Goal: Task Accomplishment & Management: Manage account settings

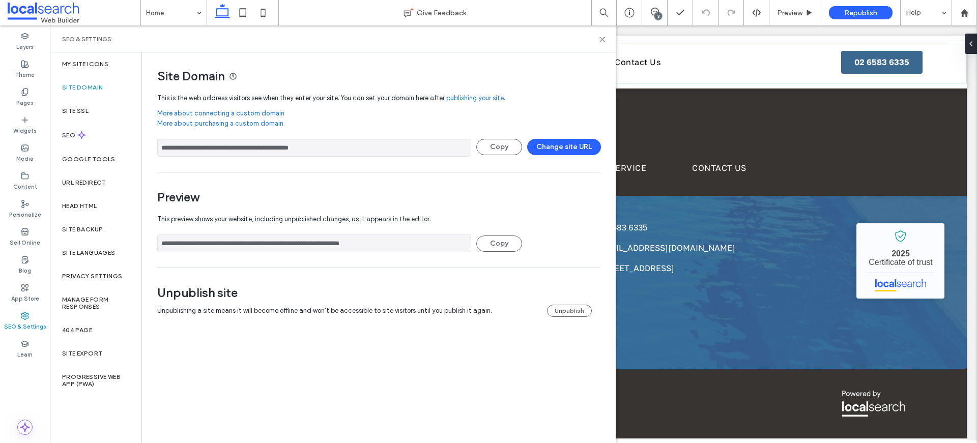
scroll to position [1982, 0]
drag, startPoint x: 599, startPoint y: 39, endPoint x: 550, endPoint y: 14, distance: 55.3
click at [599, 39] on icon at bounding box center [602, 40] width 8 height 8
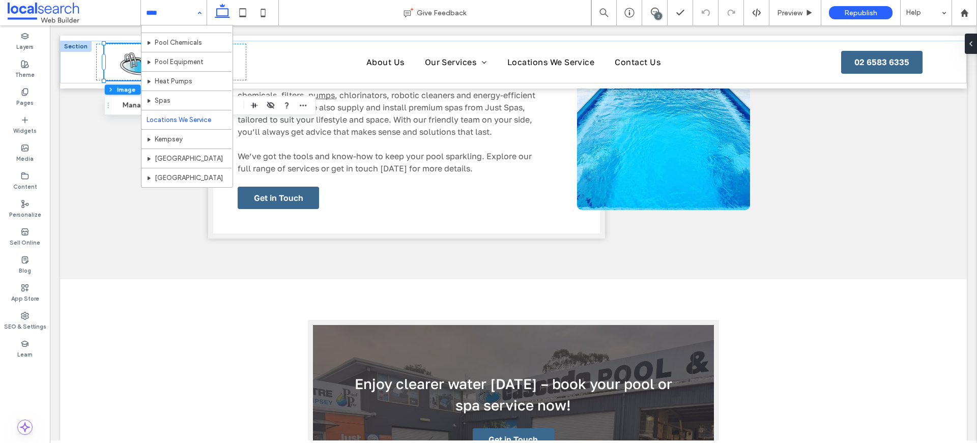
scroll to position [146, 0]
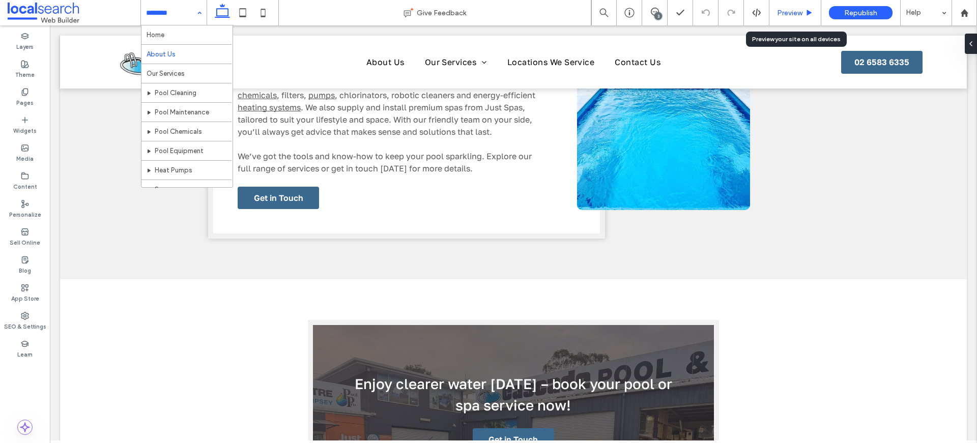
click at [799, 11] on span "Preview" at bounding box center [789, 13] width 25 height 9
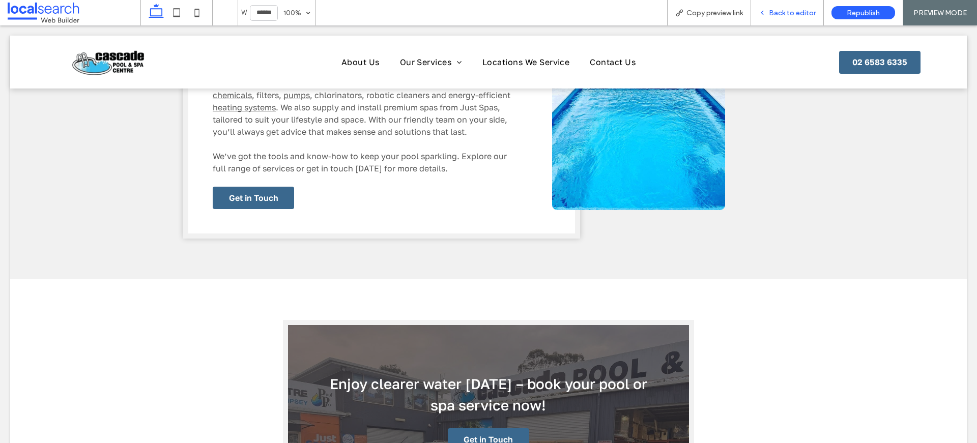
click at [794, 14] on span "Back to editor" at bounding box center [792, 13] width 47 height 9
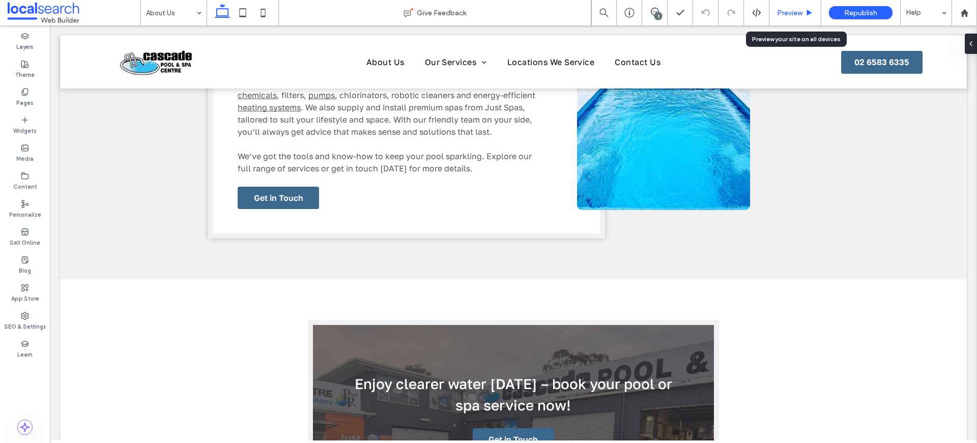
click at [791, 15] on span "Preview" at bounding box center [789, 13] width 25 height 9
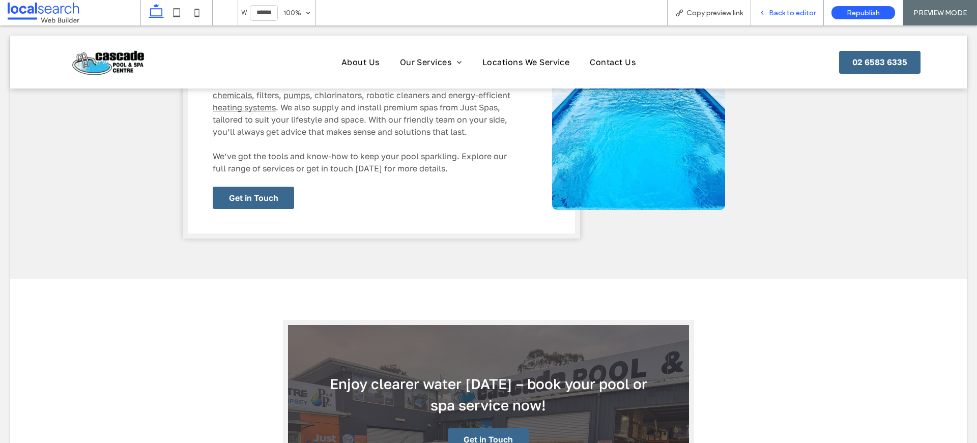
click at [795, 15] on span "Back to editor" at bounding box center [792, 13] width 47 height 9
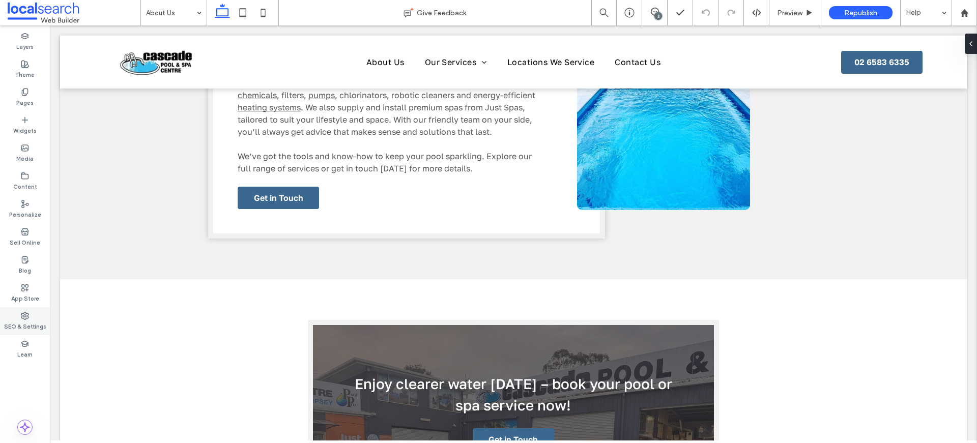
click at [7, 329] on label "SEO & Settings" at bounding box center [25, 325] width 42 height 11
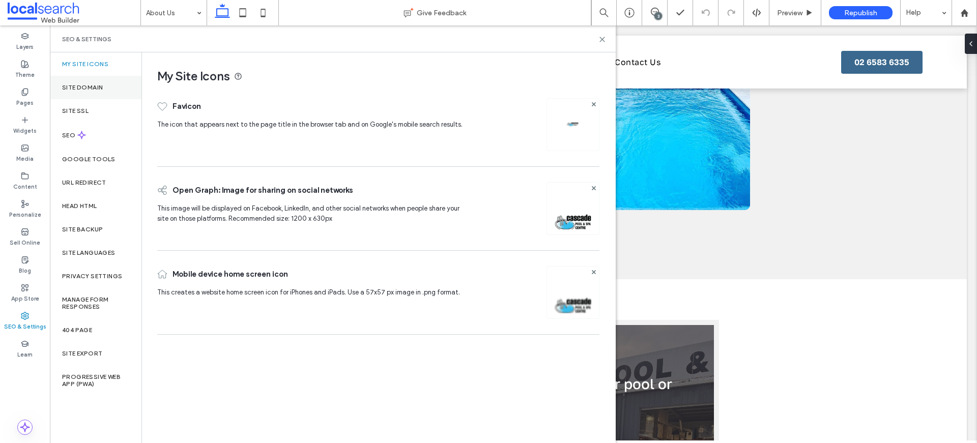
click at [85, 96] on div "Site Domain" at bounding box center [96, 87] width 92 height 23
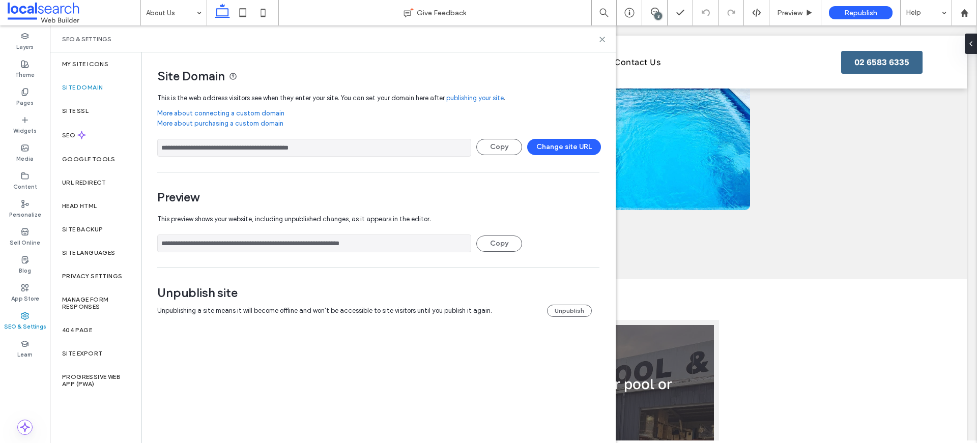
click at [227, 147] on input "**********" at bounding box center [314, 148] width 314 height 18
click at [633, 12] on use at bounding box center [629, 13] width 10 height 10
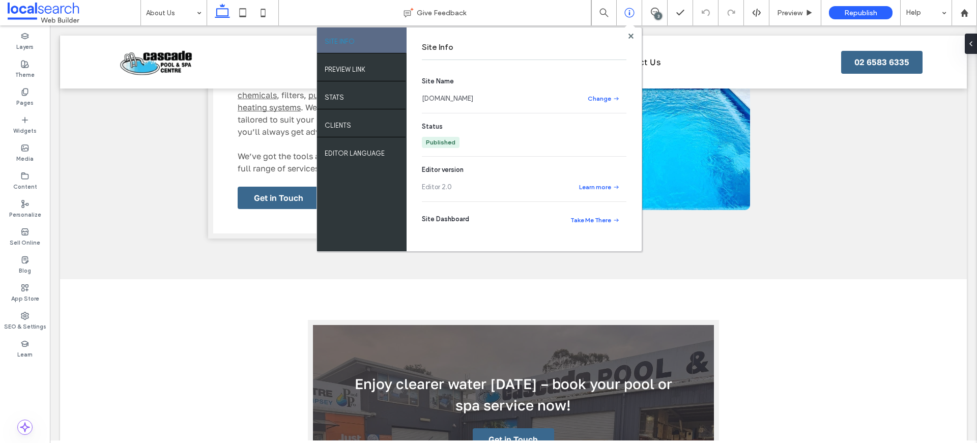
click at [473, 100] on link "cascadepoolspacentre.webbuilder.localsearch.com.au" at bounding box center [447, 99] width 51 height 10
click at [631, 39] on span at bounding box center [630, 36] width 5 height 8
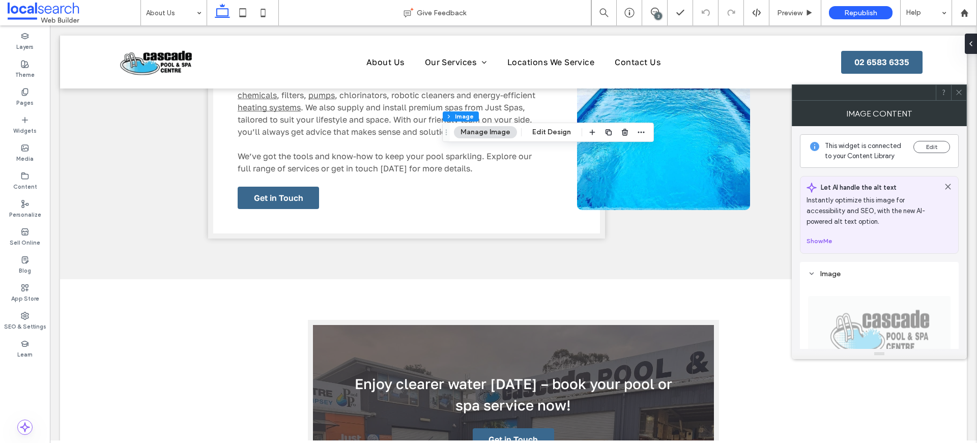
type input "*"
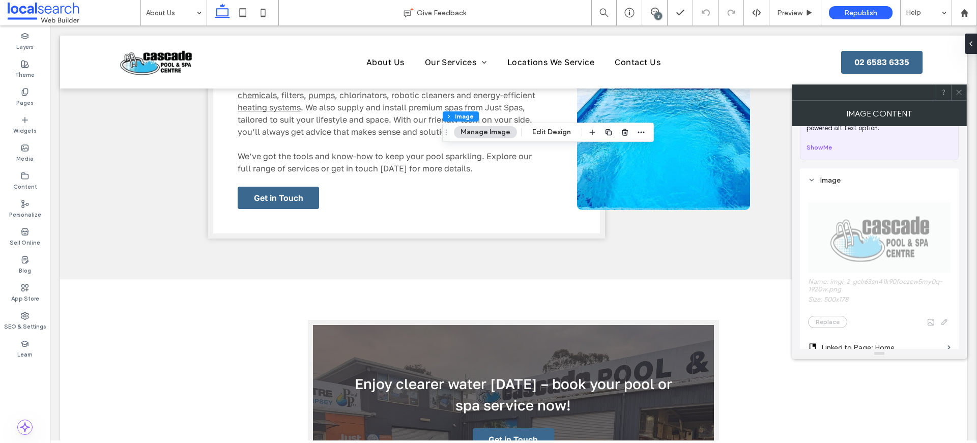
scroll to position [192, 0]
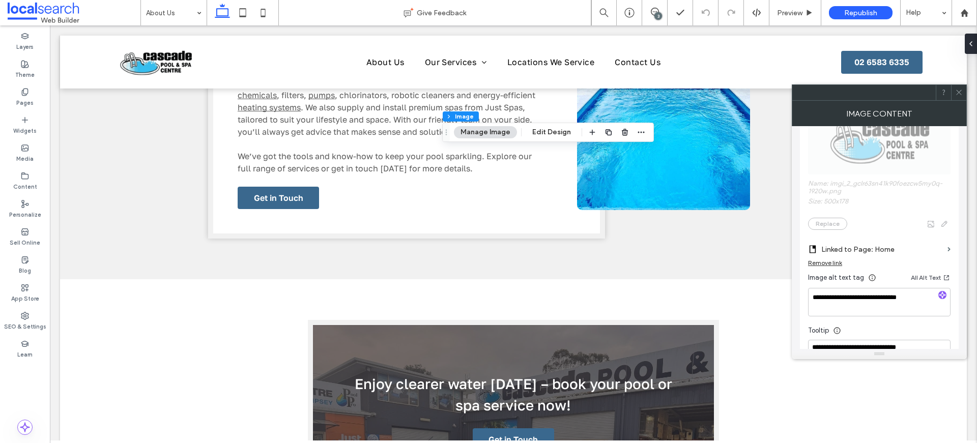
click at [962, 89] on icon at bounding box center [959, 93] width 8 height 8
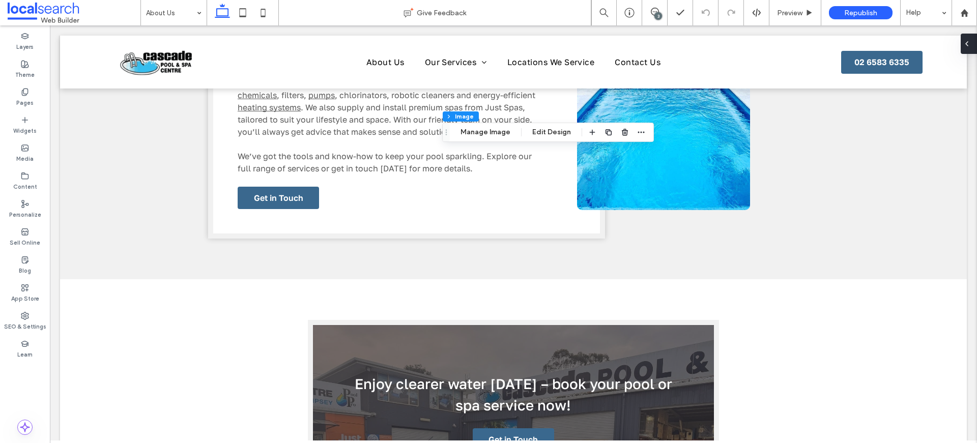
click at [970, 49] on span at bounding box center [967, 44] width 8 height 20
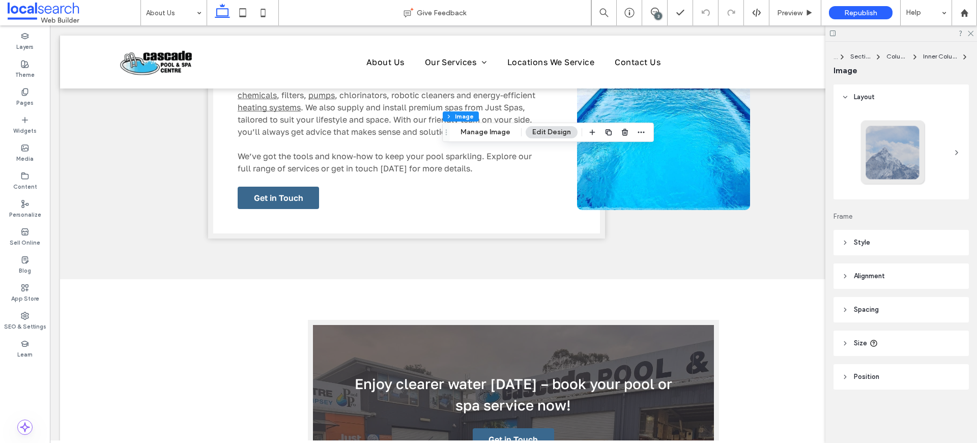
click at [858, 248] on header "Style" at bounding box center [900, 242] width 135 height 25
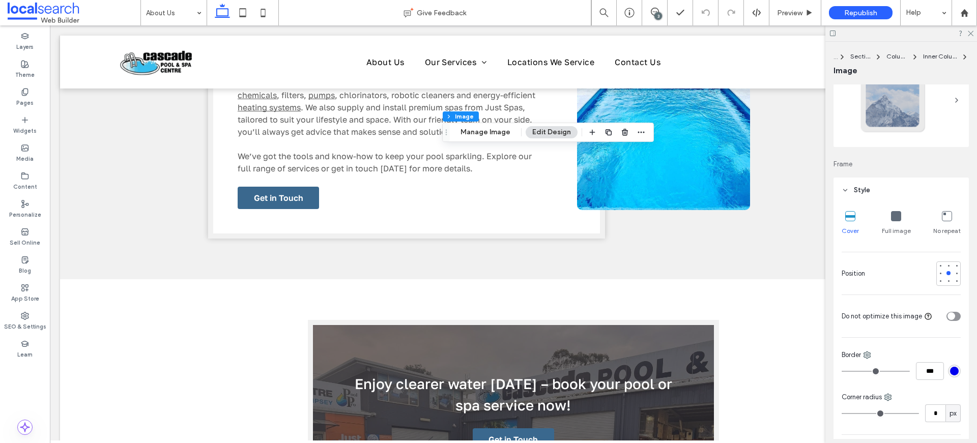
scroll to position [64, 0]
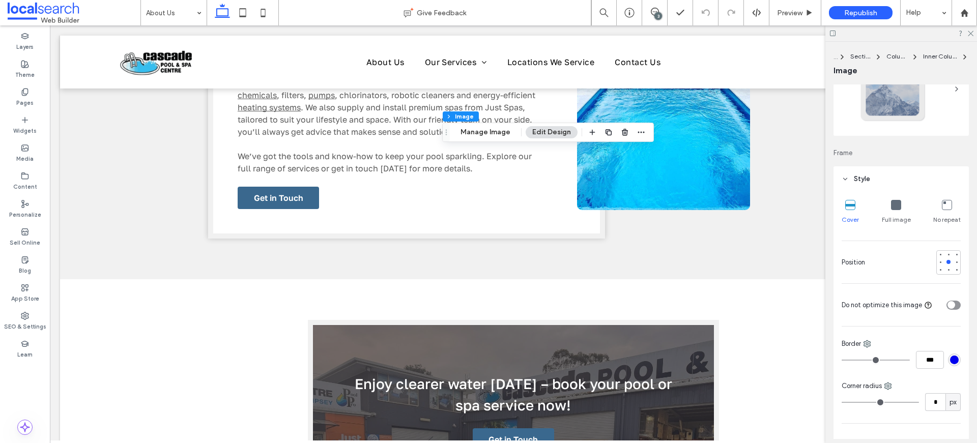
click at [949, 305] on div "toggle" at bounding box center [953, 305] width 14 height 9
click at [850, 12] on span "Republish" at bounding box center [860, 13] width 33 height 9
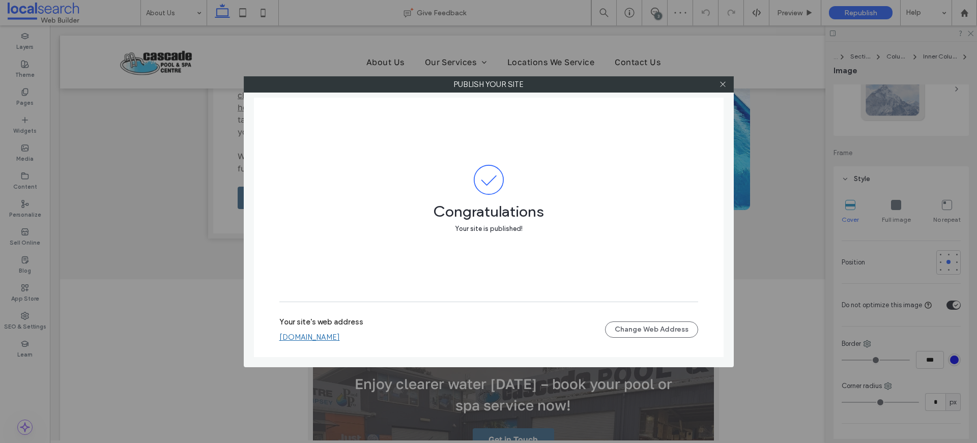
click at [340, 340] on link "cascadepoolspacentre.webbuilder.localsearch.com.au" at bounding box center [309, 337] width 61 height 9
click at [722, 86] on icon at bounding box center [723, 84] width 8 height 8
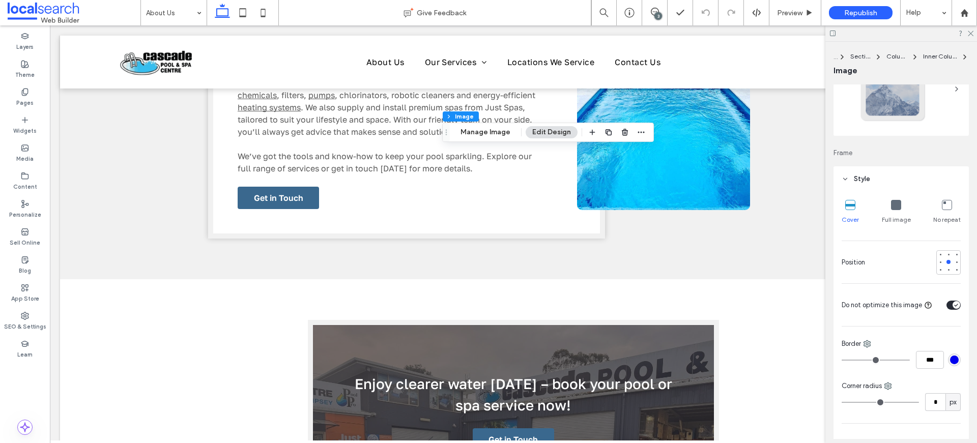
click at [499, 138] on div "Footer Section Column Inner Column Image Manage Image Edit Design" at bounding box center [548, 132] width 212 height 19
click at [498, 129] on button "Manage Image" at bounding box center [485, 132] width 63 height 12
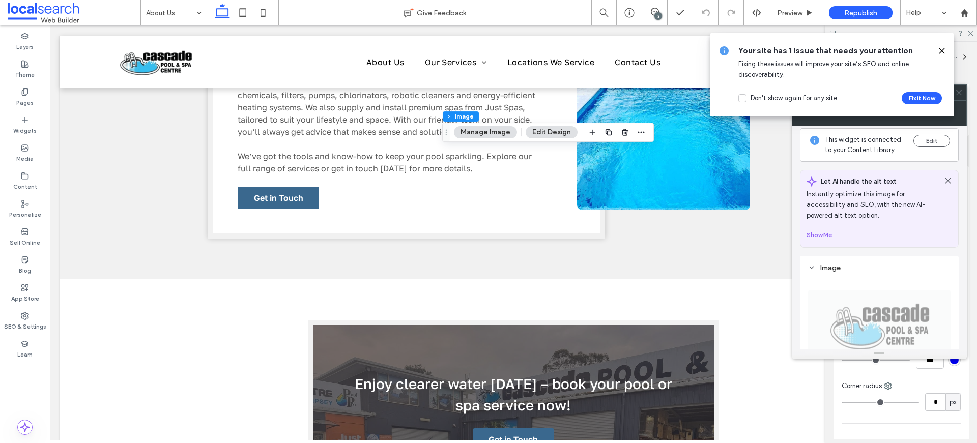
scroll to position [0, 0]
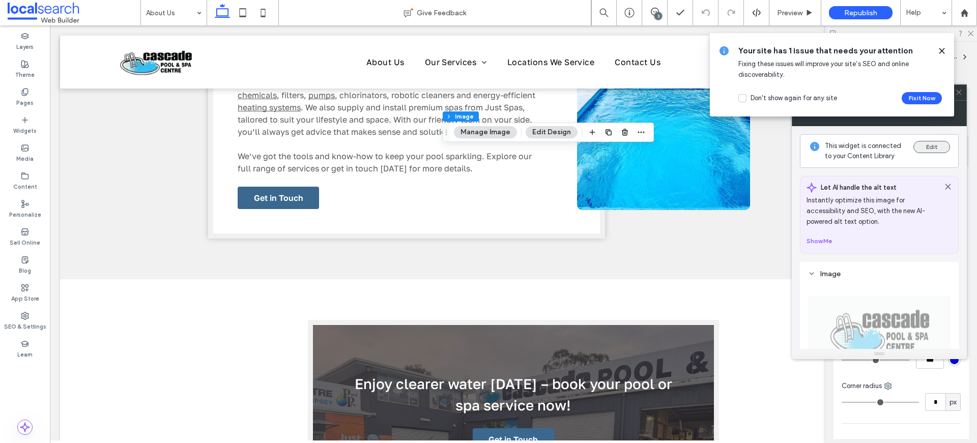
click at [940, 150] on button "Edit" at bounding box center [931, 147] width 37 height 12
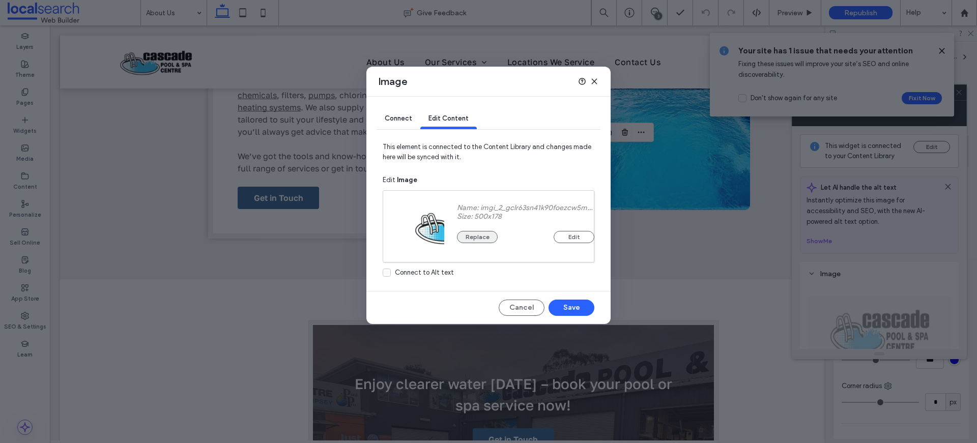
click at [485, 232] on button "Replace" at bounding box center [477, 237] width 41 height 12
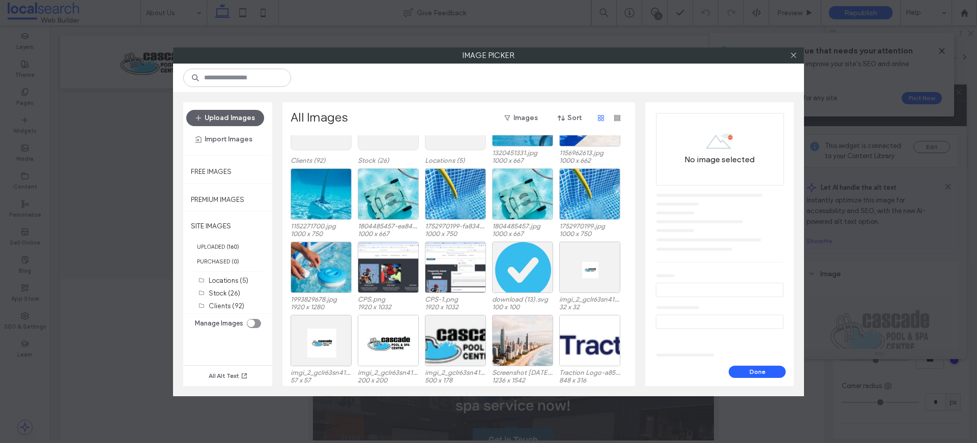
scroll to position [63, 0]
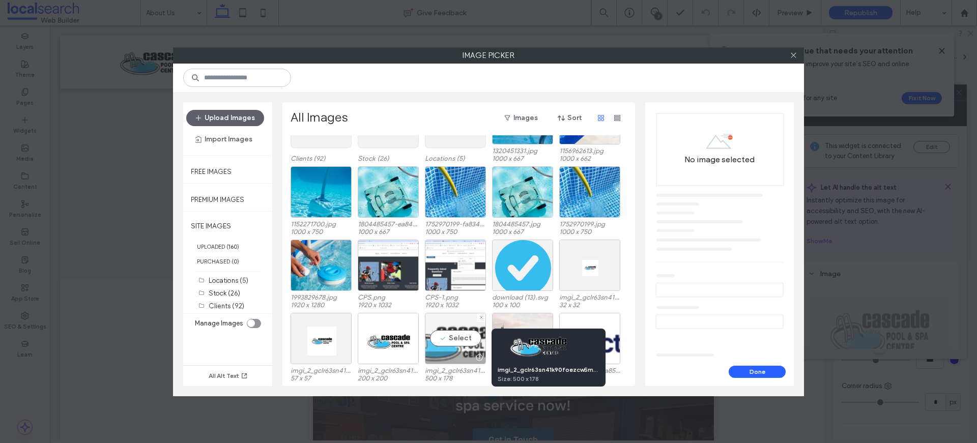
click at [477, 356] on div at bounding box center [479, 358] width 13 height 8
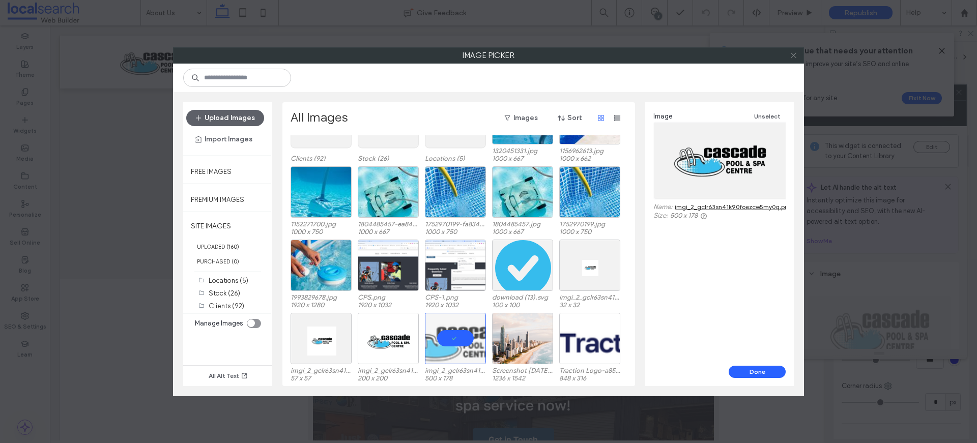
click at [793, 52] on icon at bounding box center [794, 55] width 8 height 8
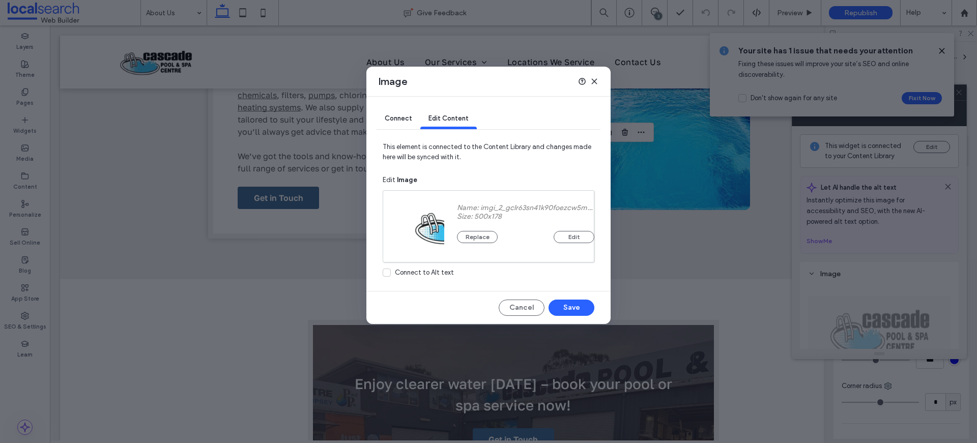
click at [598, 84] on div "Image" at bounding box center [488, 82] width 244 height 30
click at [594, 82] on icon at bounding box center [594, 81] width 8 height 8
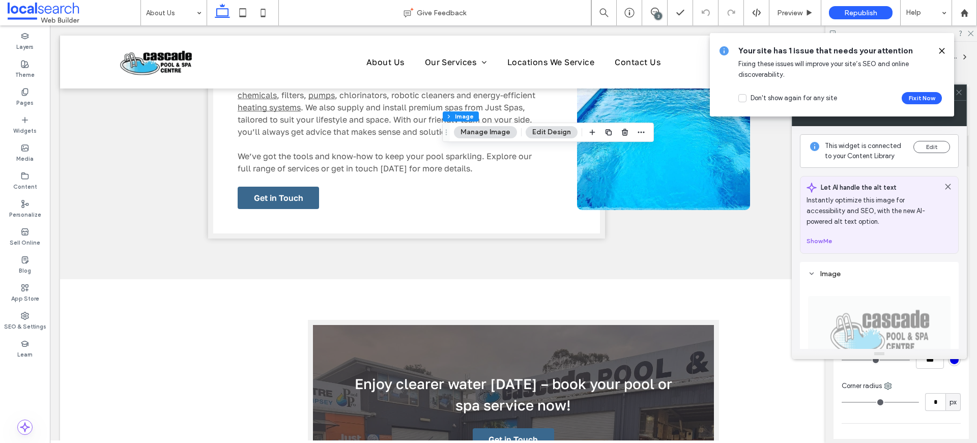
click at [948, 47] on div "Your site has 1 issue that needs your attention Fixing these issues will improv…" at bounding box center [832, 74] width 244 height 83
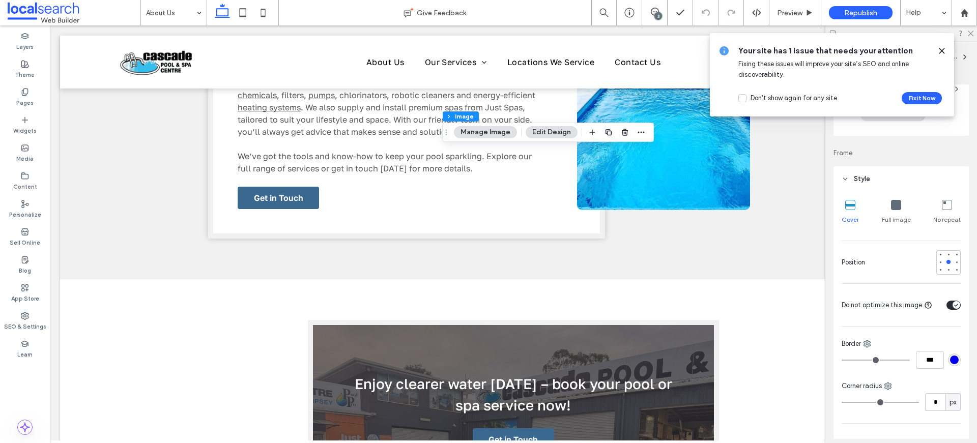
click at [941, 53] on icon at bounding box center [942, 51] width 8 height 8
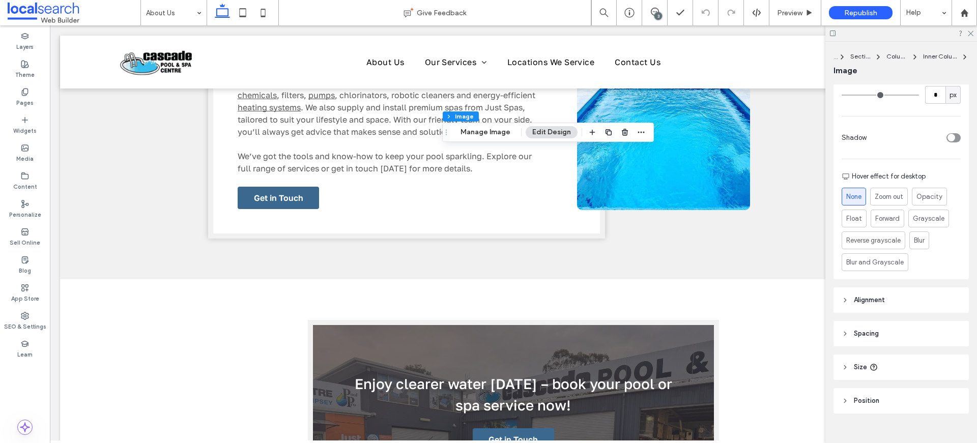
scroll to position [373, 0]
click at [863, 306] on header "Alignment" at bounding box center [900, 297] width 135 height 25
click at [863, 357] on span "Spacing" at bounding box center [866, 360] width 25 height 10
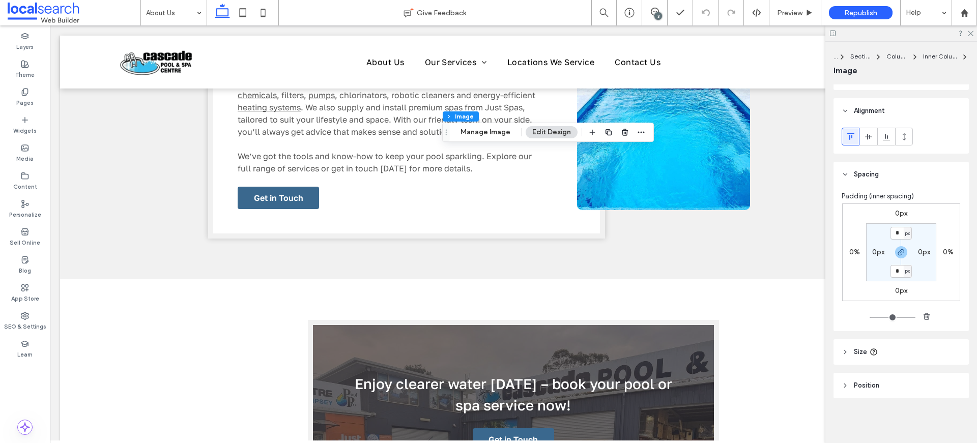
click at [866, 363] on header "Size" at bounding box center [900, 351] width 135 height 25
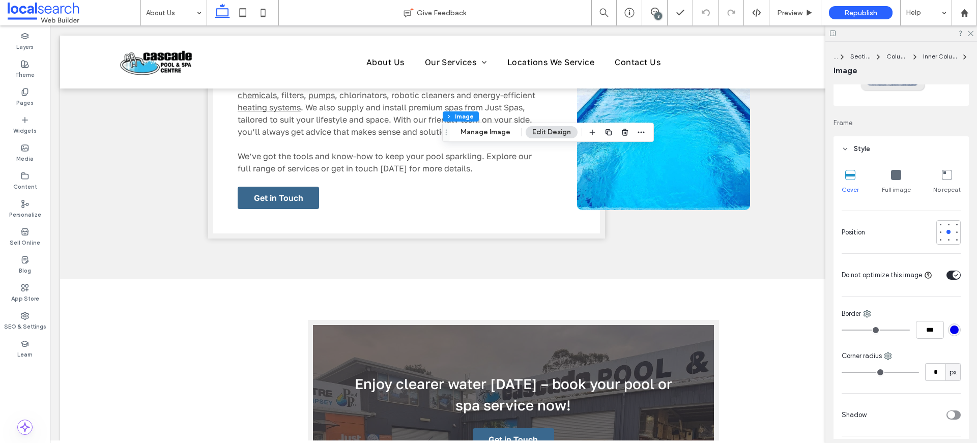
scroll to position [0, 0]
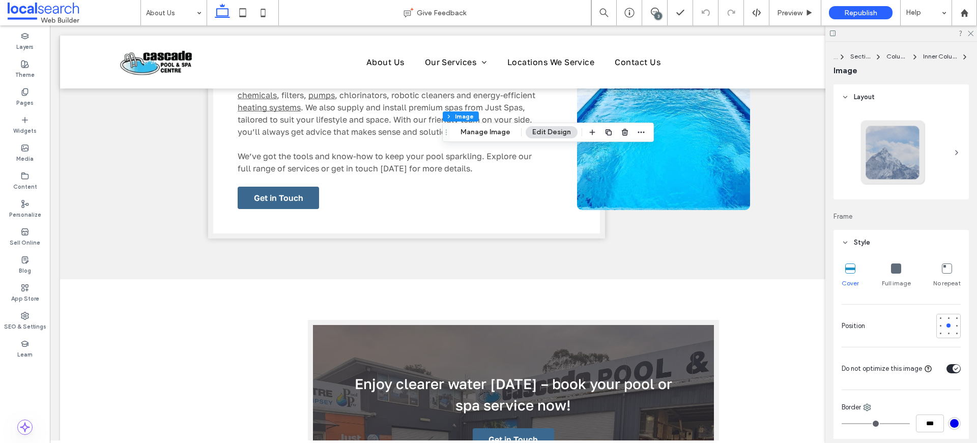
click at [854, 244] on span "Style" at bounding box center [862, 243] width 16 height 10
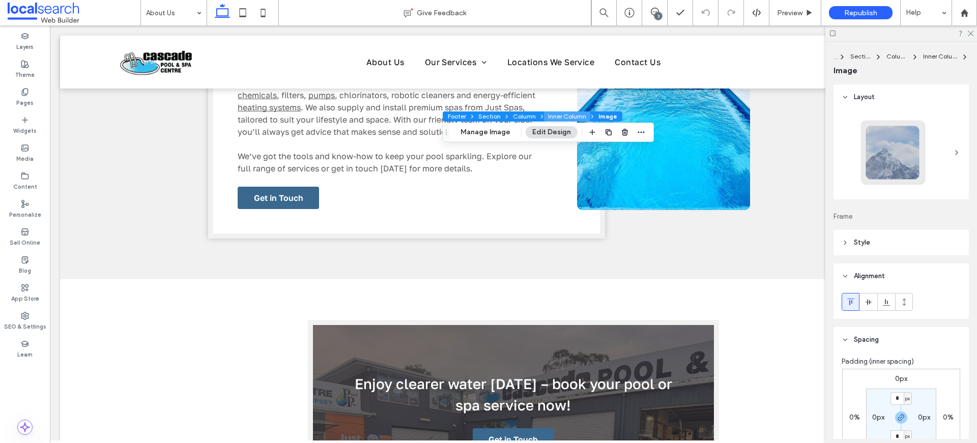
click at [554, 116] on button "Inner Column" at bounding box center [567, 116] width 46 height 10
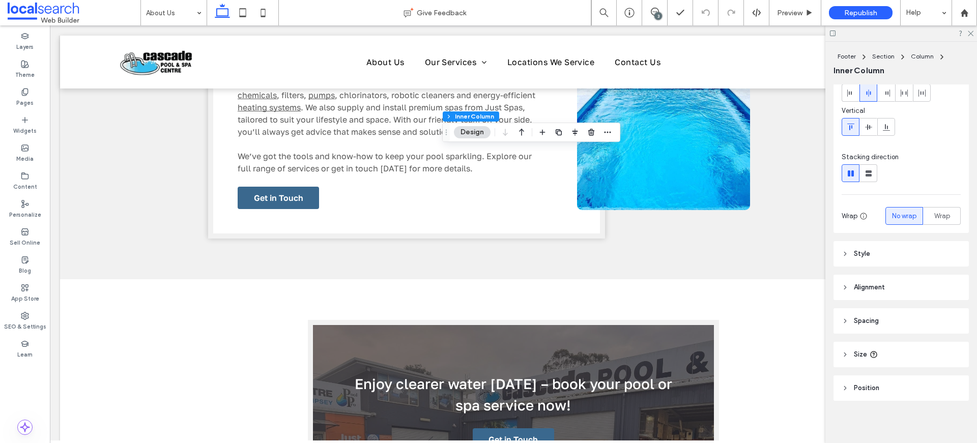
scroll to position [59, 0]
click at [842, 251] on icon at bounding box center [845, 251] width 7 height 7
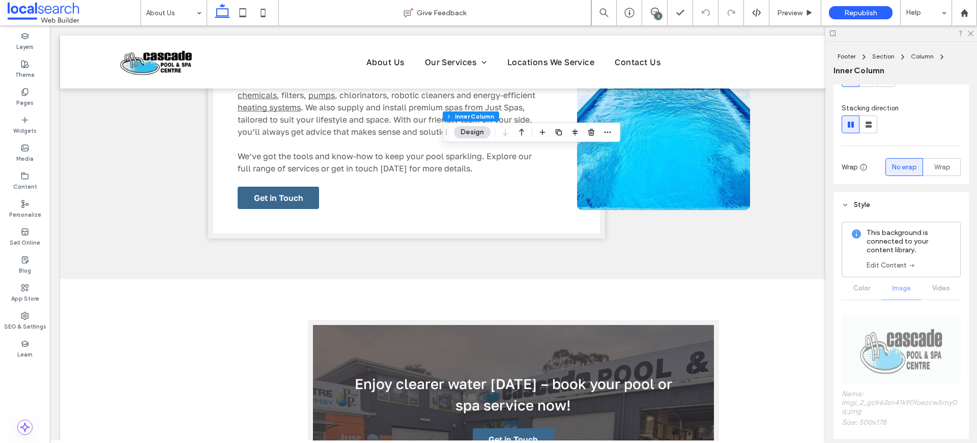
scroll to position [123, 0]
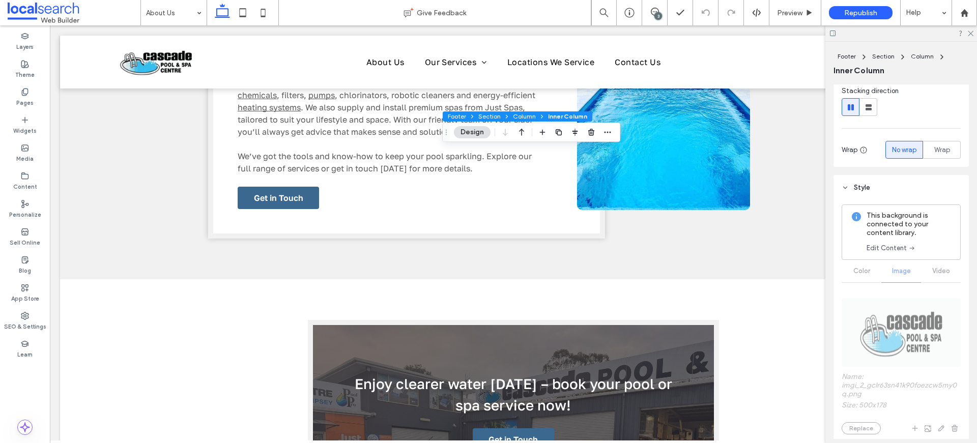
click at [565, 117] on span "Inner Column" at bounding box center [567, 116] width 39 height 8
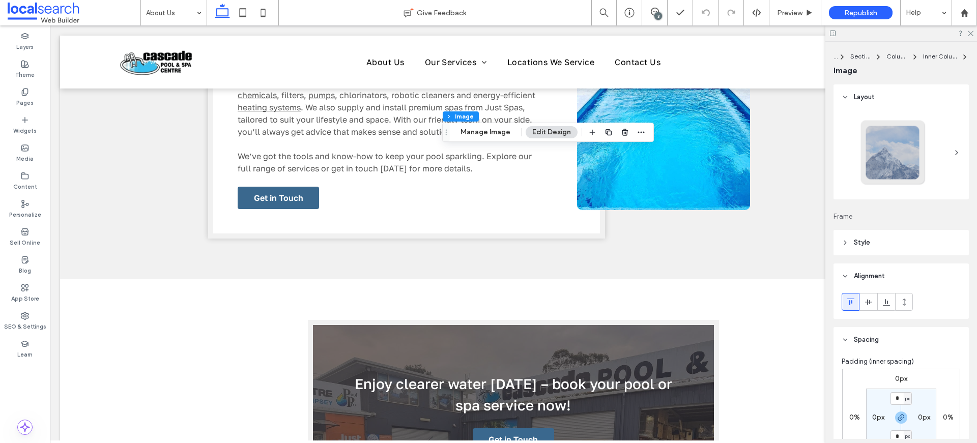
type input "*"
click at [477, 134] on button "Manage Image" at bounding box center [485, 132] width 63 height 12
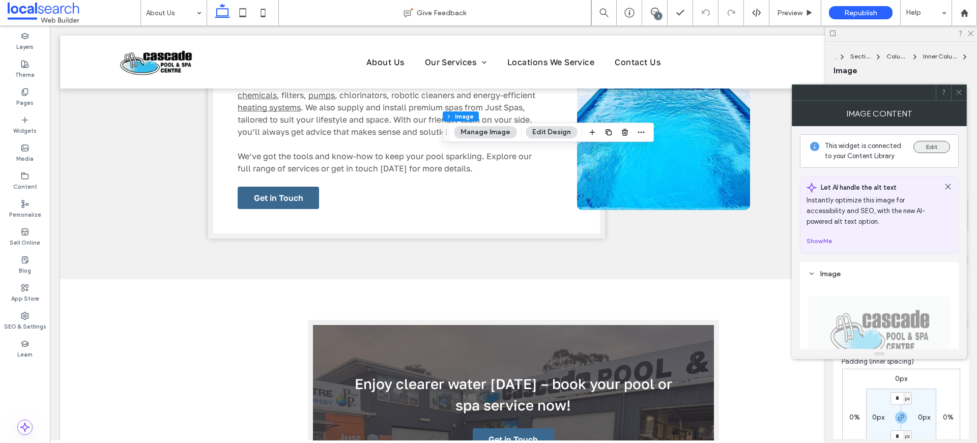
click at [931, 147] on button "Edit" at bounding box center [931, 147] width 37 height 12
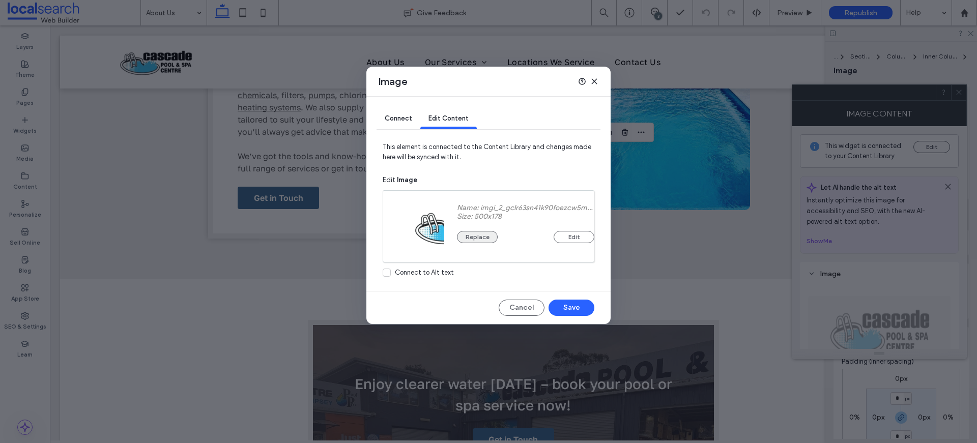
click at [479, 236] on button "Replace" at bounding box center [477, 237] width 41 height 12
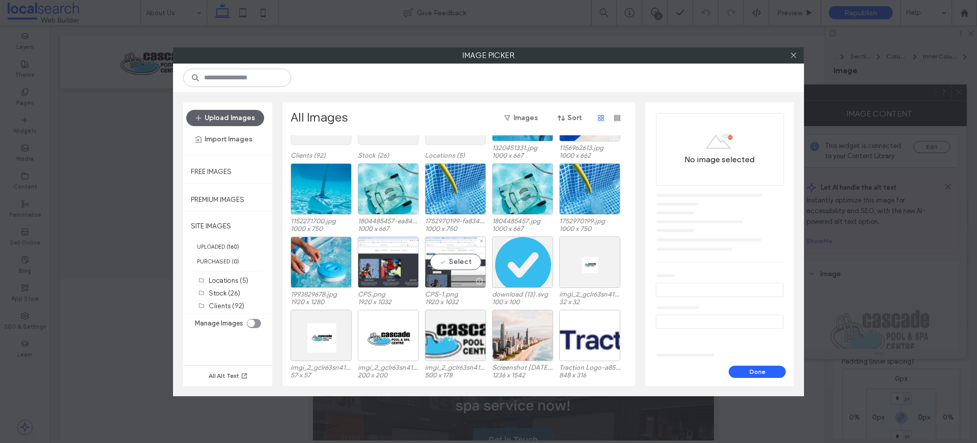
scroll to position [72, 0]
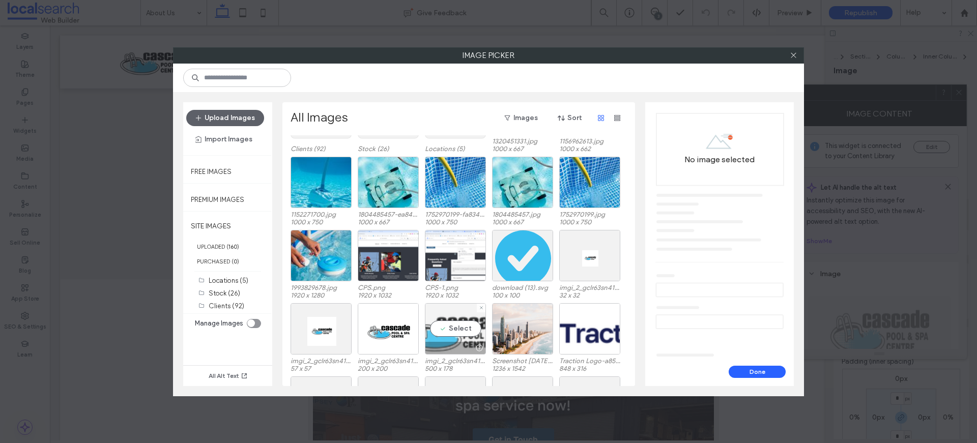
click at [459, 324] on div "Select" at bounding box center [455, 328] width 61 height 51
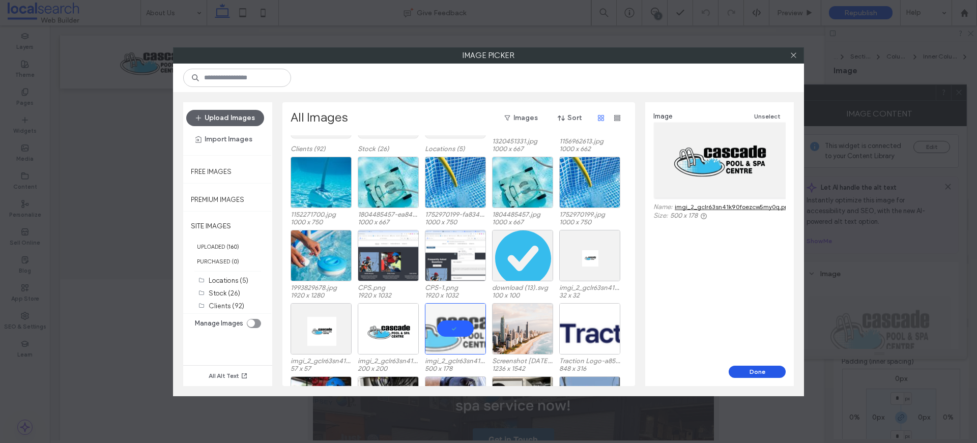
click at [744, 370] on button "Done" at bounding box center [757, 372] width 57 height 12
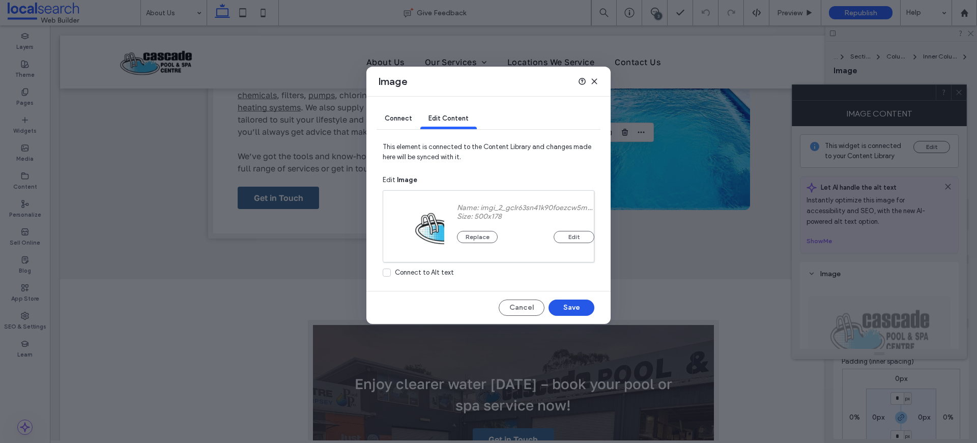
click at [571, 302] on button "Save" at bounding box center [572, 308] width 46 height 16
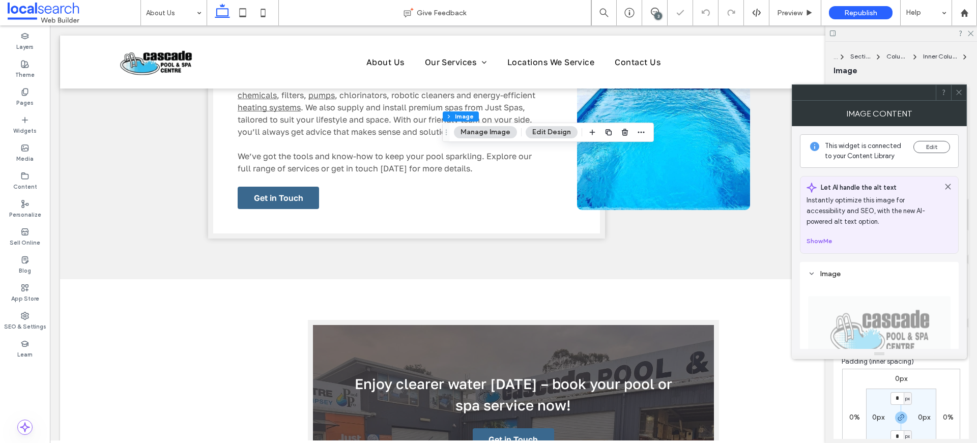
click at [959, 97] on span at bounding box center [959, 92] width 8 height 15
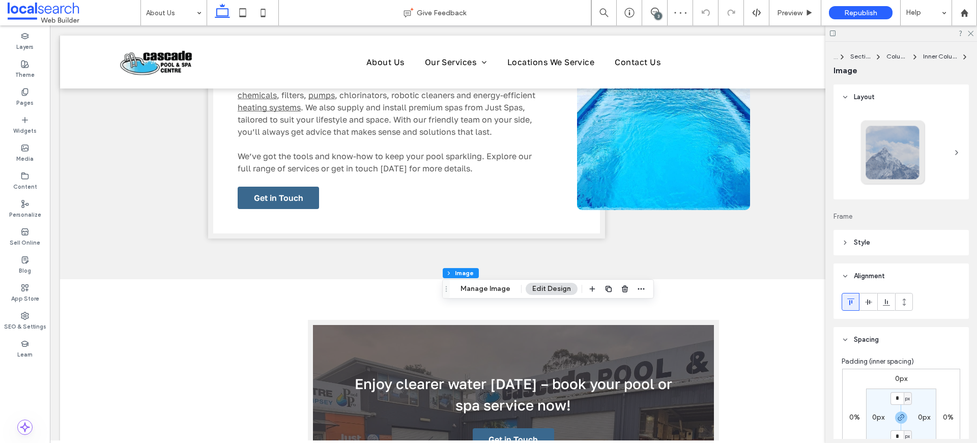
type input "*"
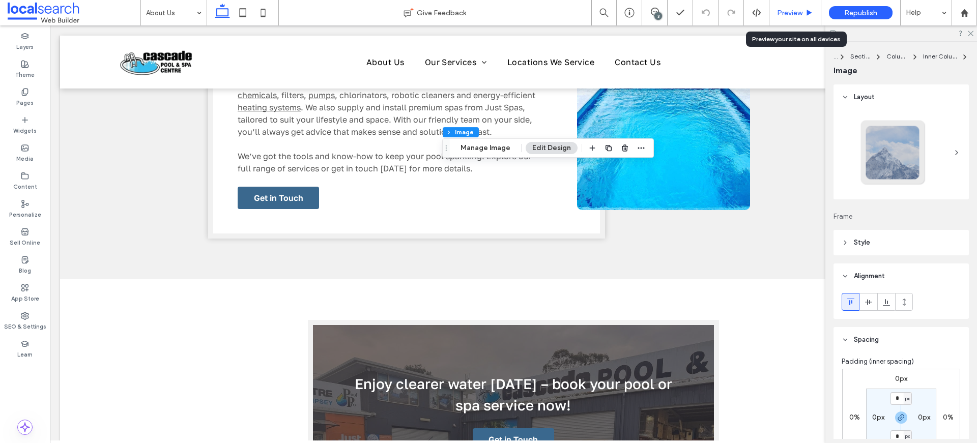
click at [794, 16] on span "Preview" at bounding box center [789, 13] width 25 height 9
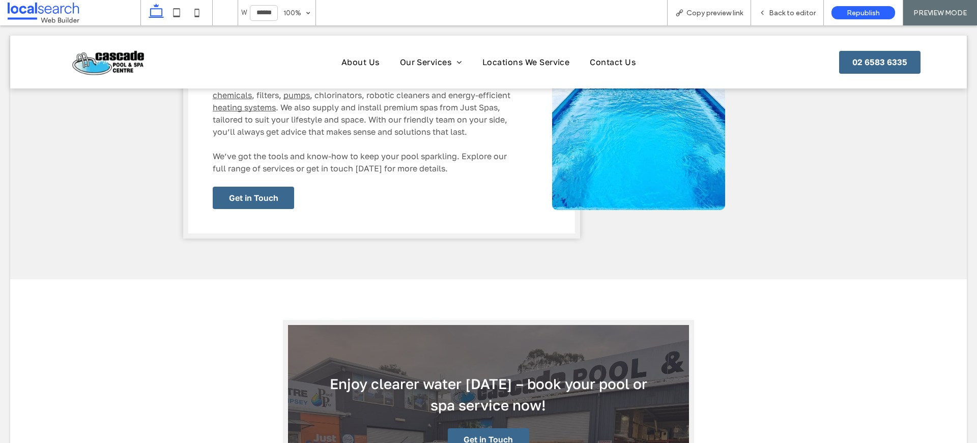
click at [794, 16] on span "Back to editor" at bounding box center [792, 13] width 47 height 9
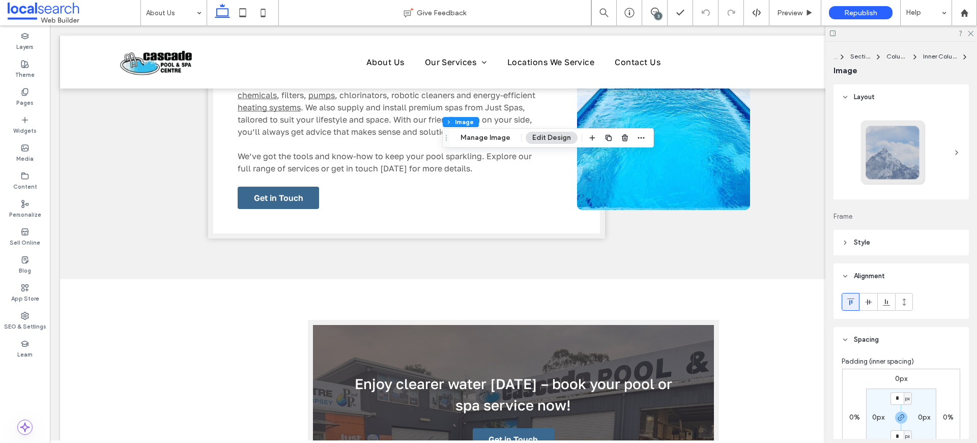
type input "*"
click at [498, 140] on button "Manage Image" at bounding box center [485, 138] width 63 height 12
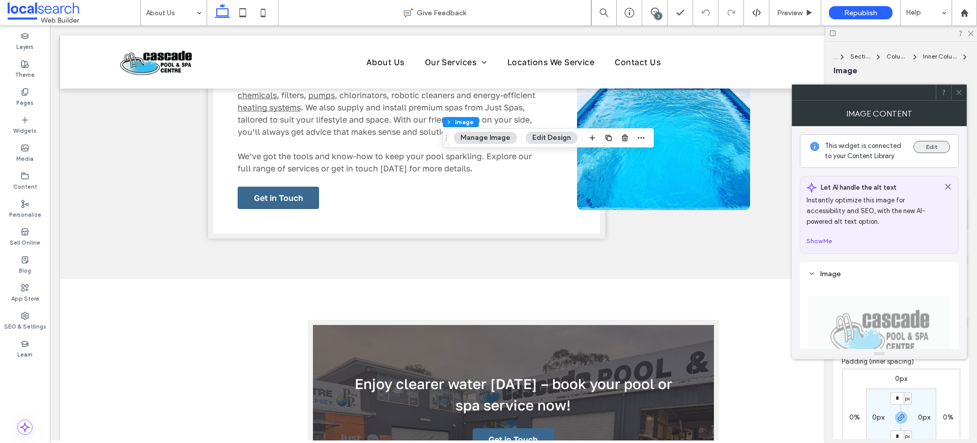
click at [929, 147] on button "Edit" at bounding box center [931, 147] width 37 height 12
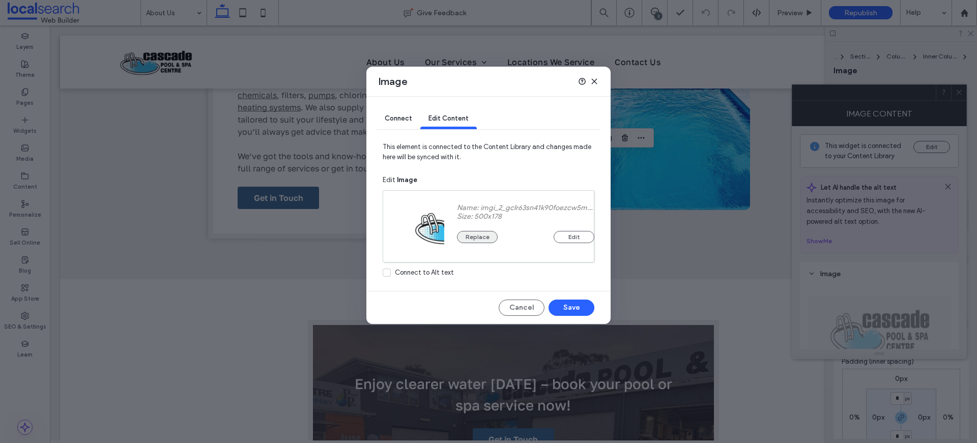
click at [468, 237] on button "Replace" at bounding box center [477, 237] width 41 height 12
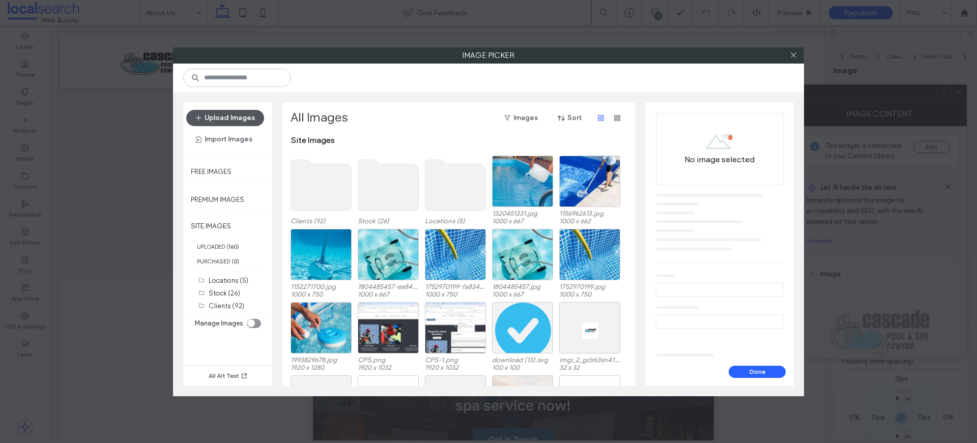
click at [228, 122] on button "Upload Images" at bounding box center [225, 118] width 78 height 16
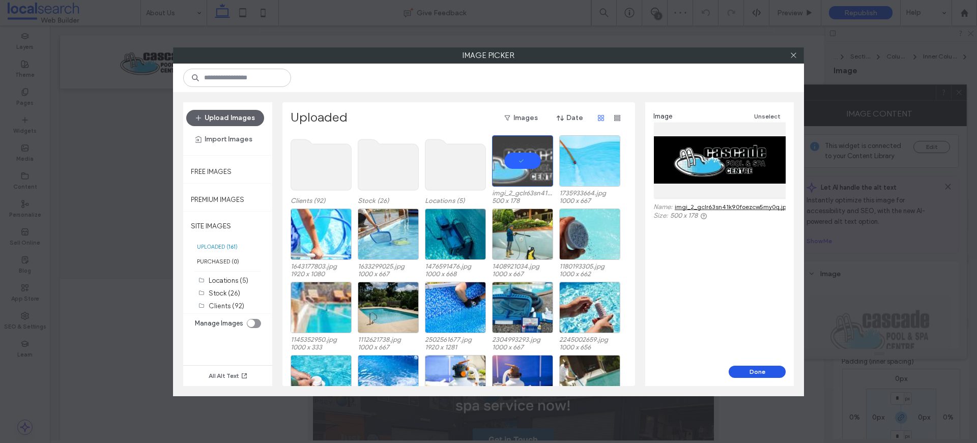
click at [754, 368] on button "Done" at bounding box center [757, 372] width 57 height 12
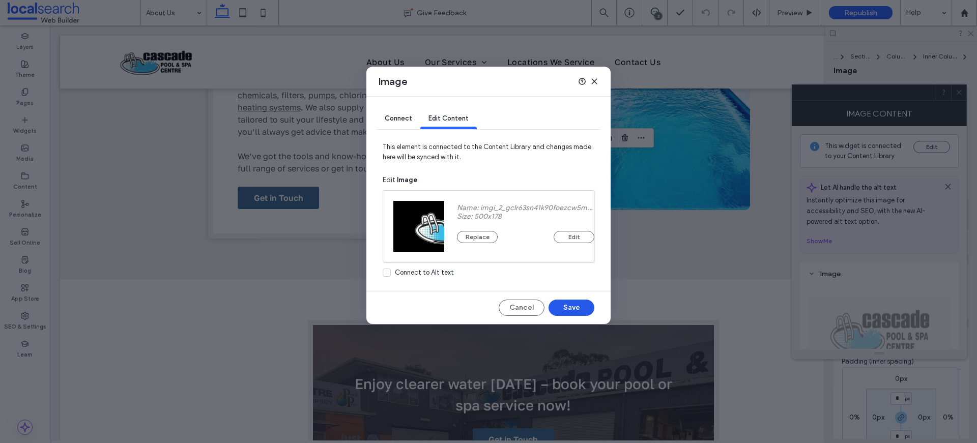
click at [573, 307] on button "Save" at bounding box center [572, 308] width 46 height 16
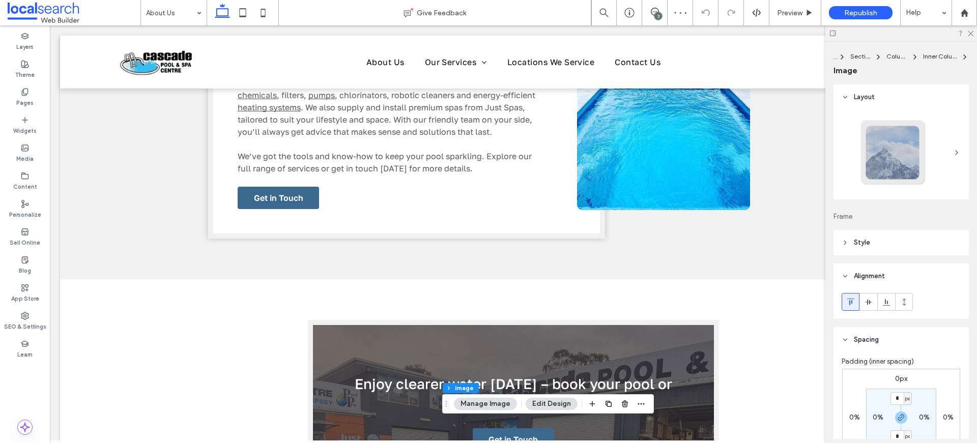
type input "*"
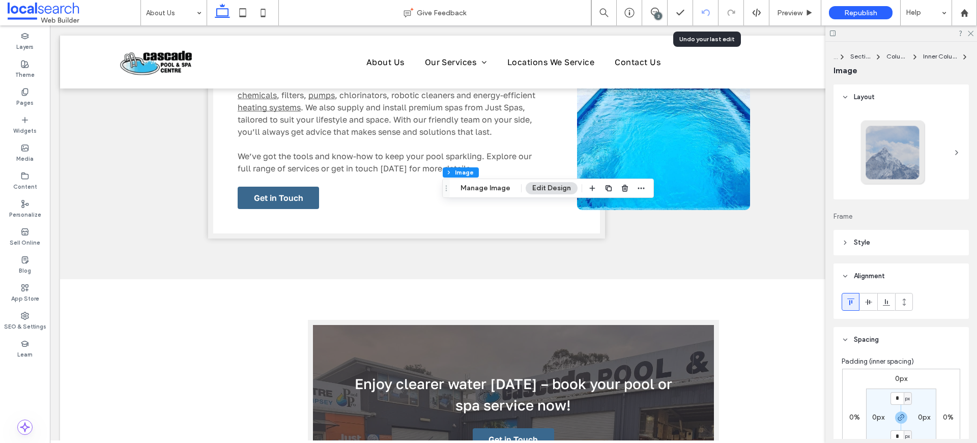
click at [704, 13] on use at bounding box center [705, 12] width 8 height 7
click at [26, 308] on div "SEO & Settings" at bounding box center [25, 321] width 50 height 28
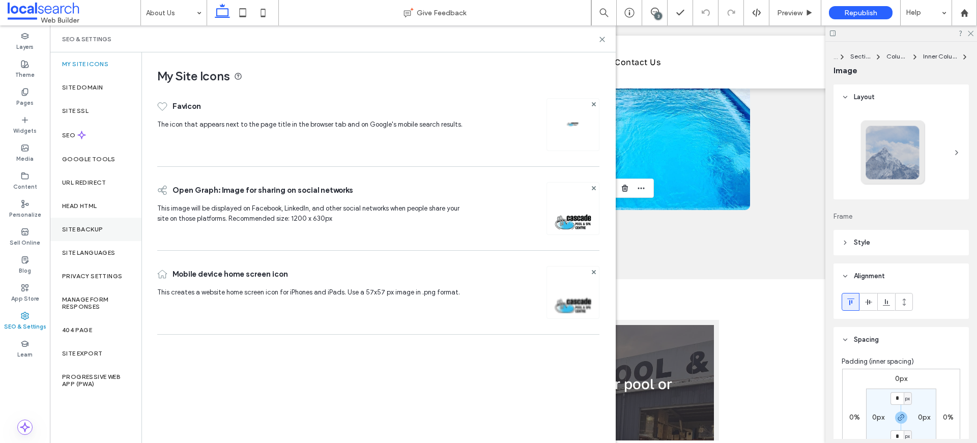
click at [81, 228] on label "Site Backup" at bounding box center [82, 229] width 41 height 7
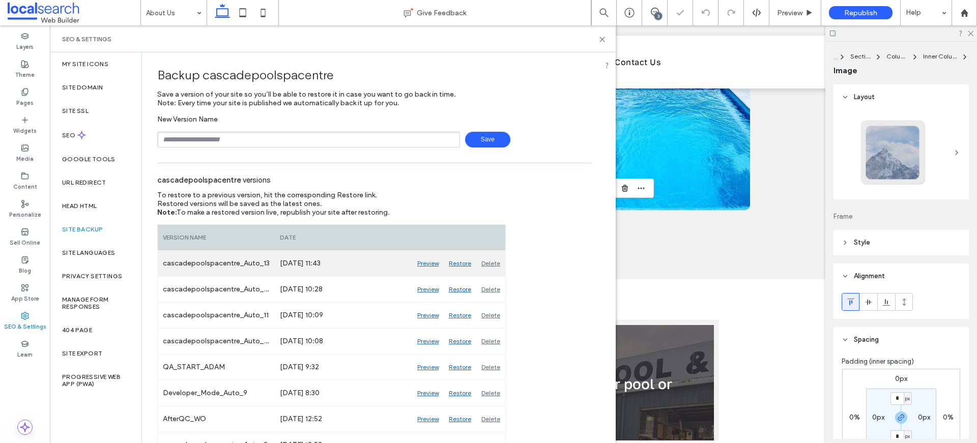
click at [458, 262] on div "Restore" at bounding box center [460, 263] width 33 height 25
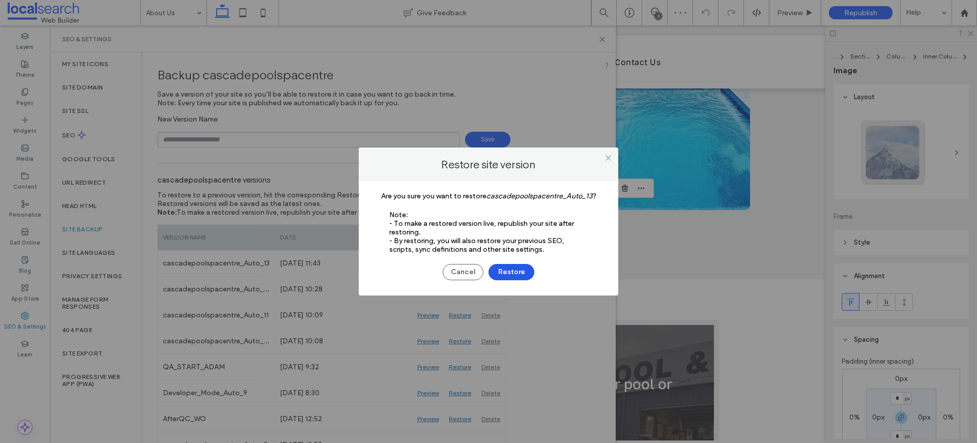
click at [523, 275] on button "Restore" at bounding box center [511, 272] width 46 height 16
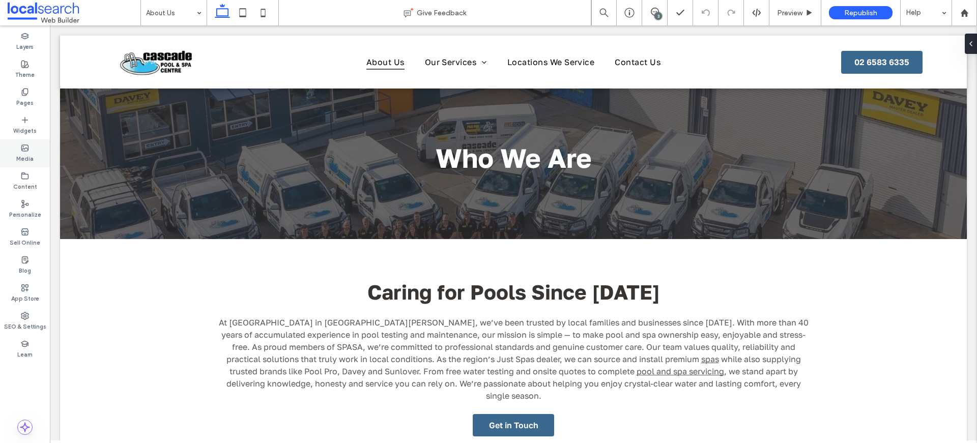
click at [22, 164] on div "Media" at bounding box center [25, 153] width 50 height 28
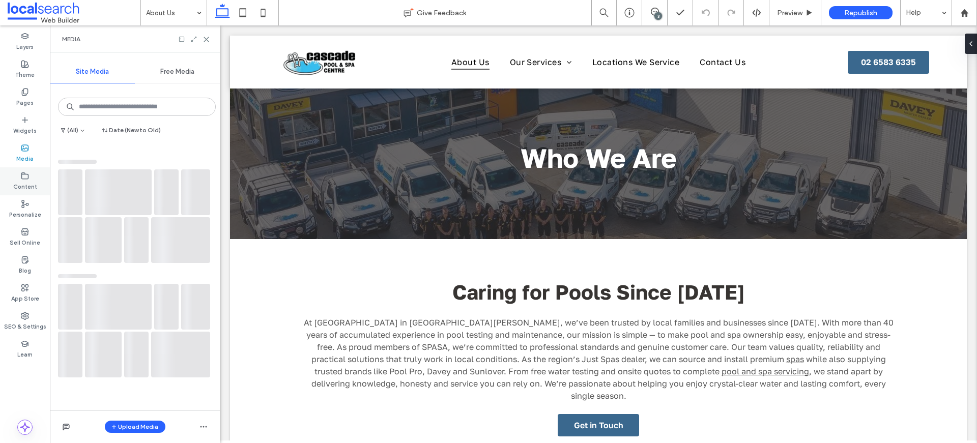
click at [28, 182] on label "Content" at bounding box center [25, 185] width 24 height 11
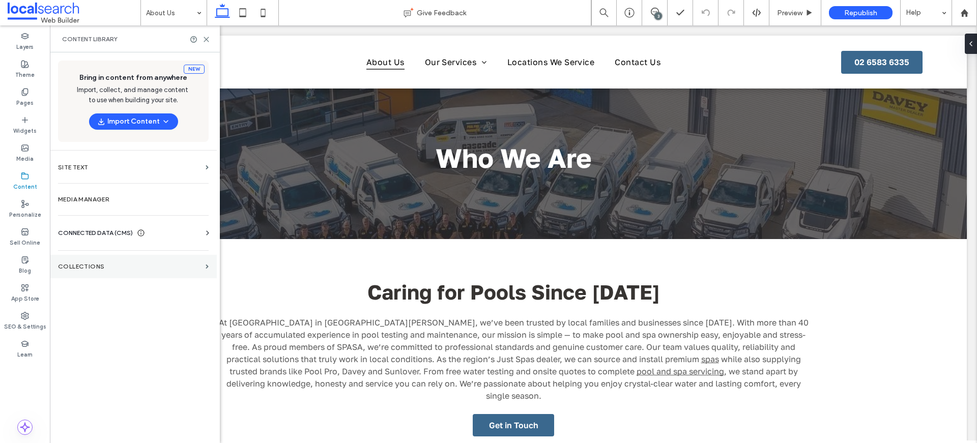
click at [109, 265] on label "Collections" at bounding box center [129, 266] width 143 height 7
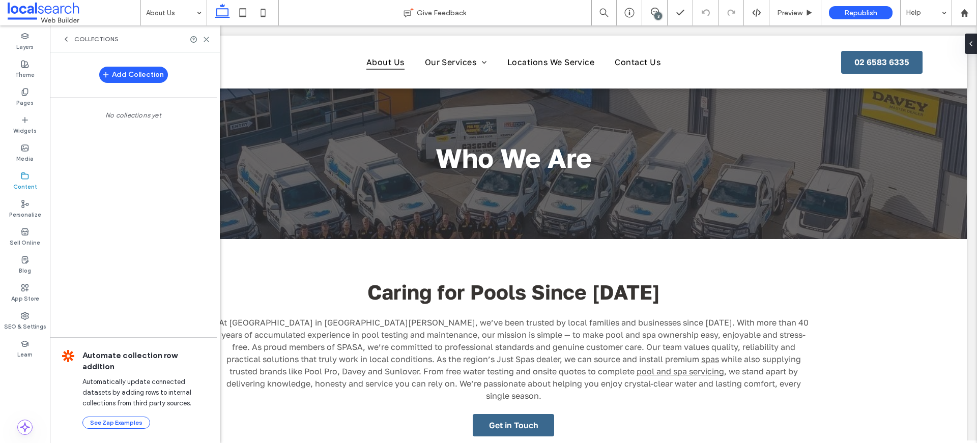
click at [71, 40] on div "Collections" at bounding box center [90, 39] width 56 height 8
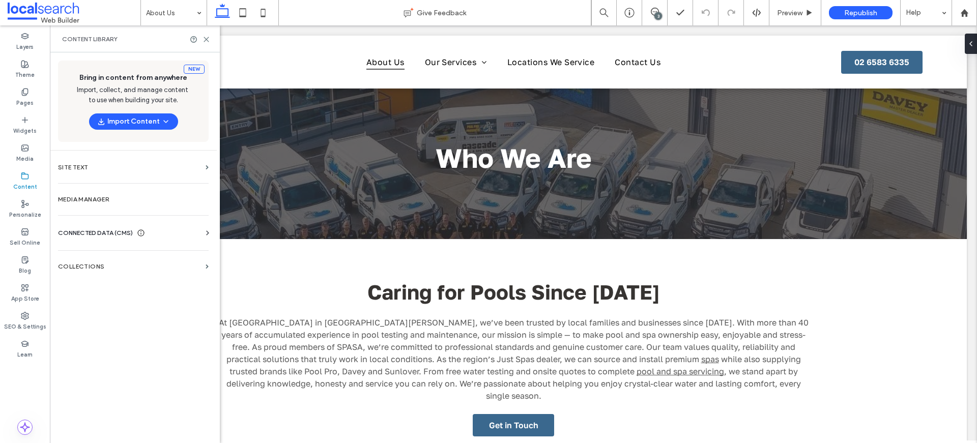
click at [118, 230] on span "CONNECTED DATA (CMS)" at bounding box center [95, 233] width 75 height 10
click at [116, 255] on label "Business Info" at bounding box center [135, 257] width 138 height 7
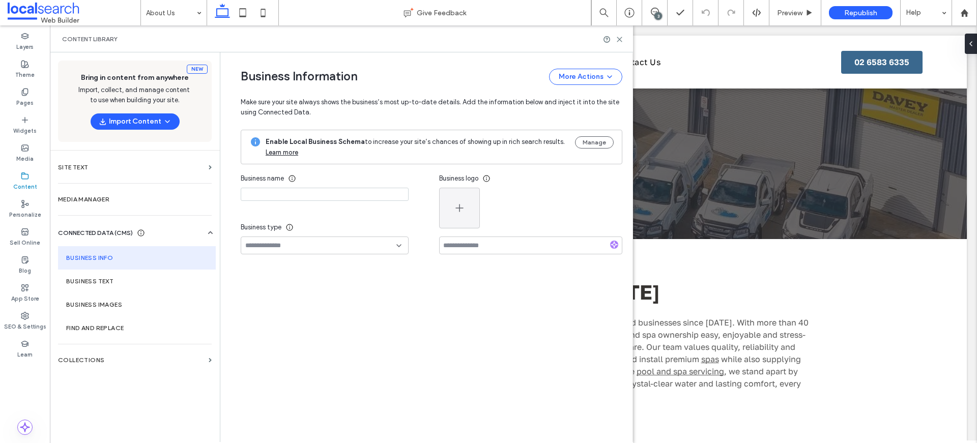
type input "**********"
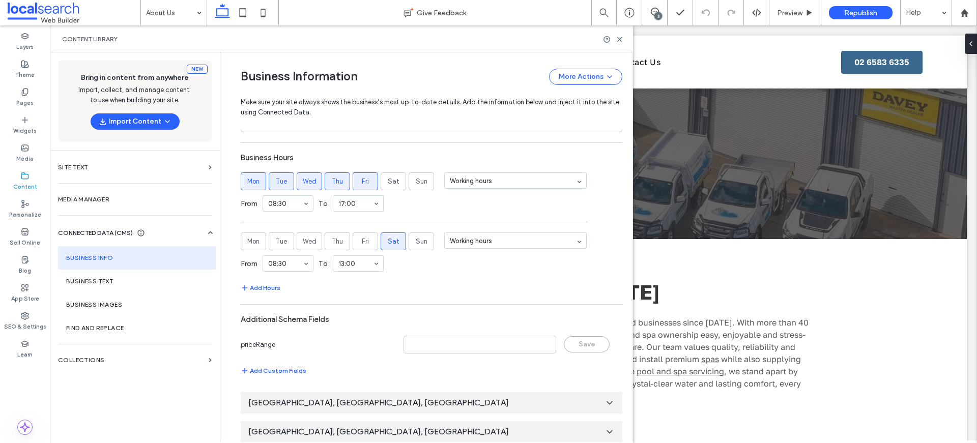
scroll to position [652, 0]
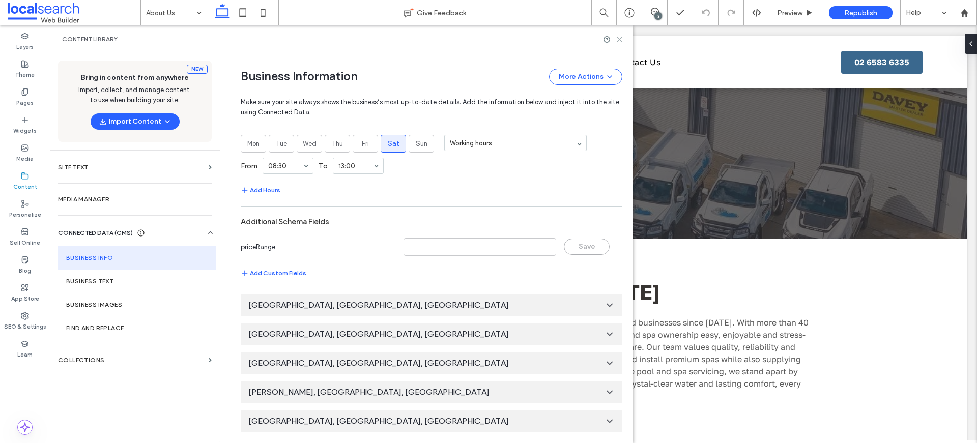
click at [620, 40] on icon at bounding box center [620, 40] width 8 height 8
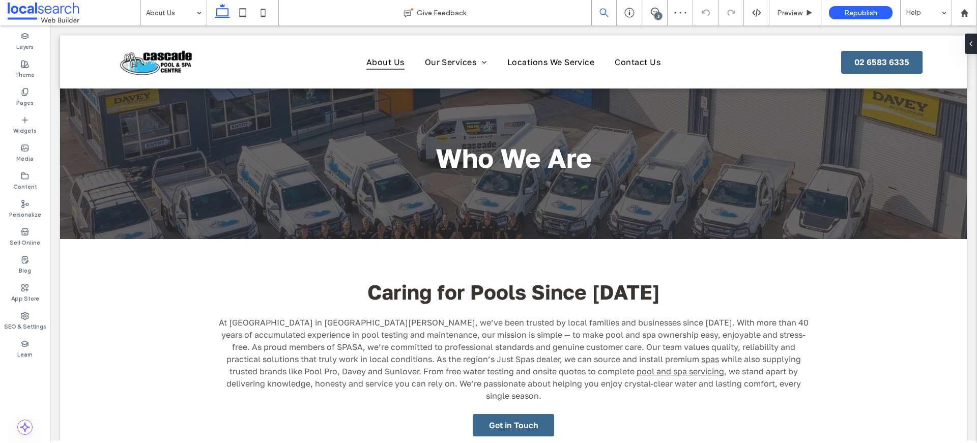
scroll to position [0, 0]
